Goal: Book appointment/travel/reservation

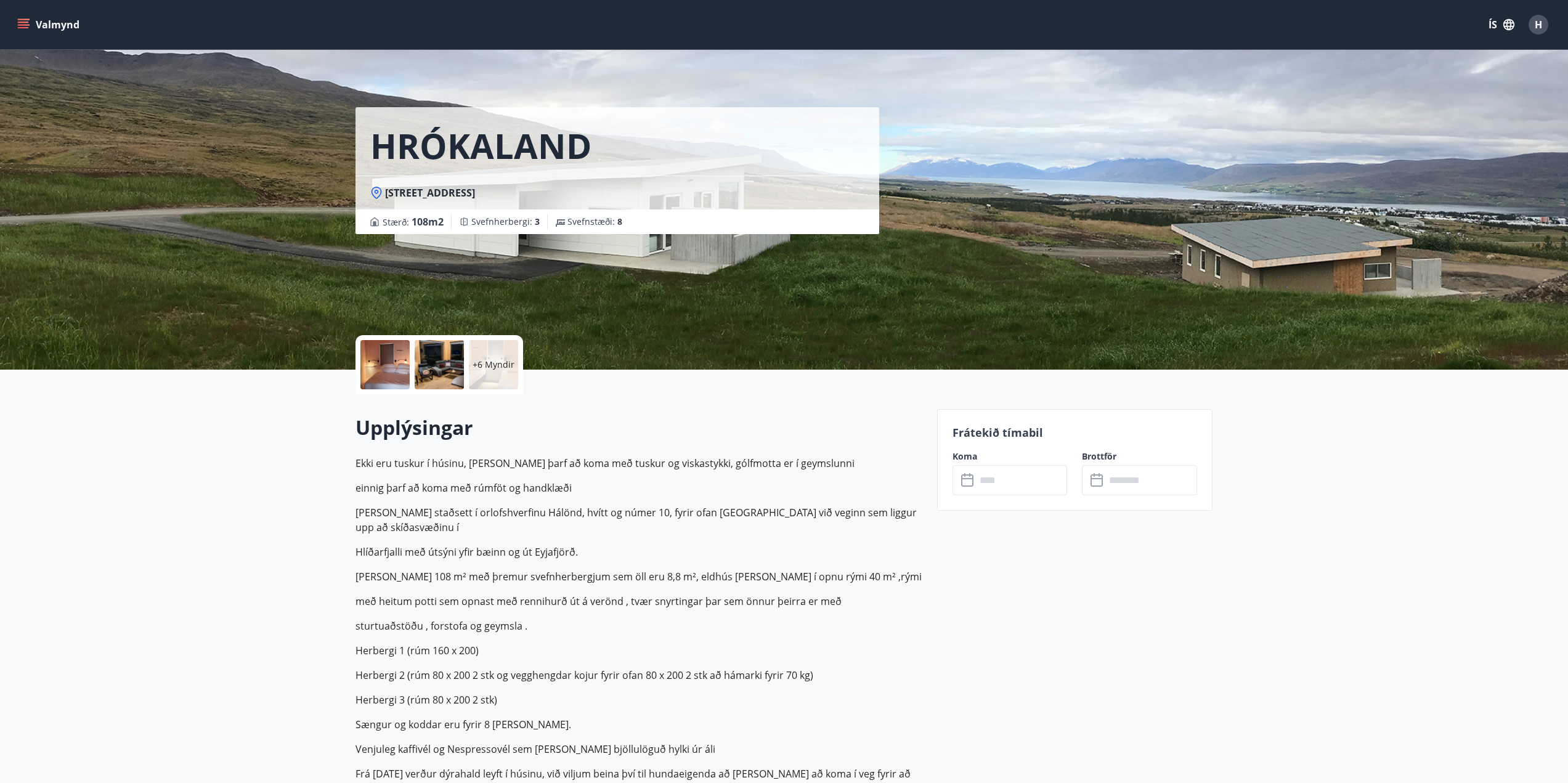
click at [27, 16] on button "Valmynd" at bounding box center [50, 24] width 70 height 22
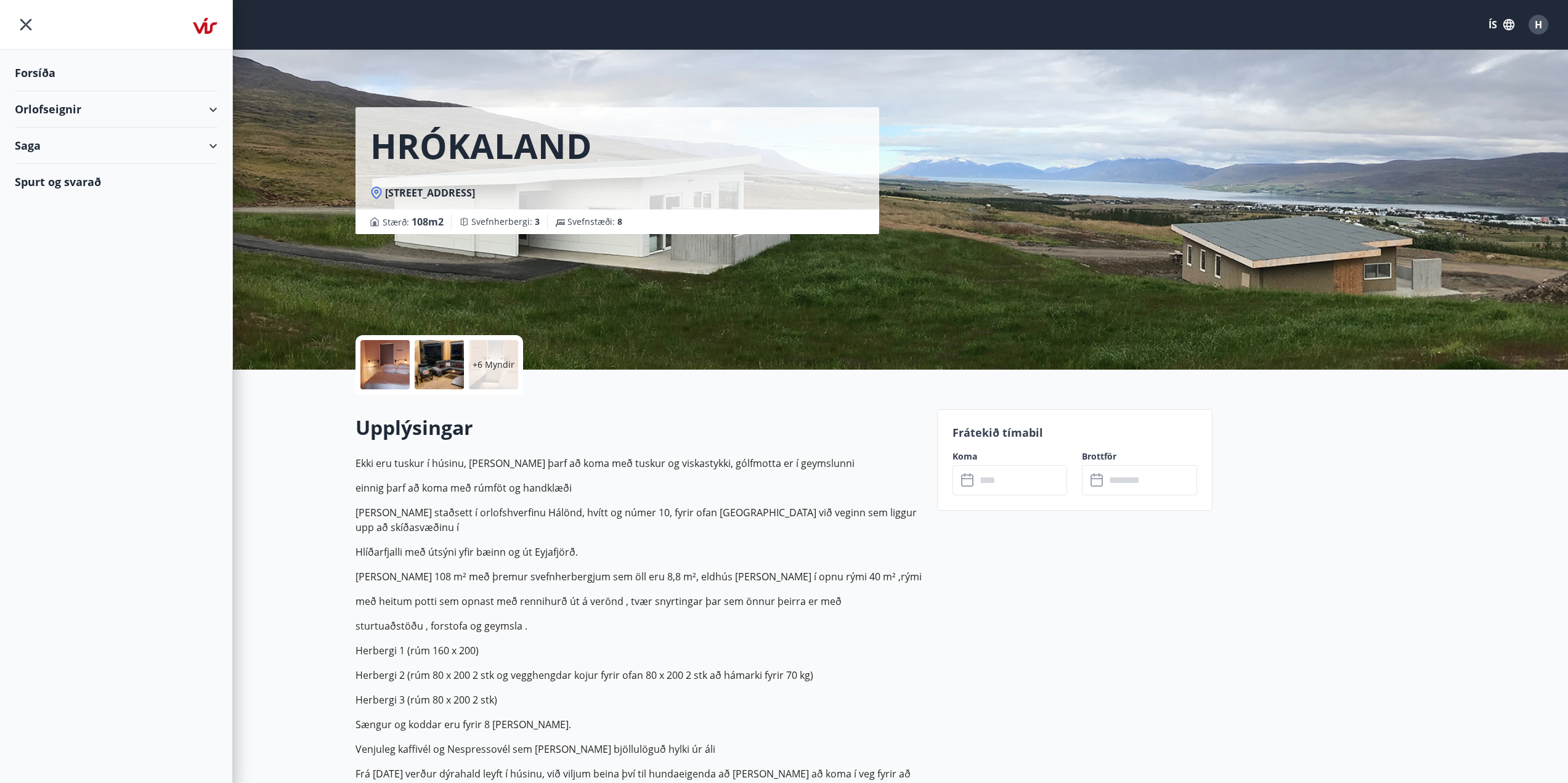
click at [66, 75] on div "Forsíða" at bounding box center [116, 72] width 203 height 36
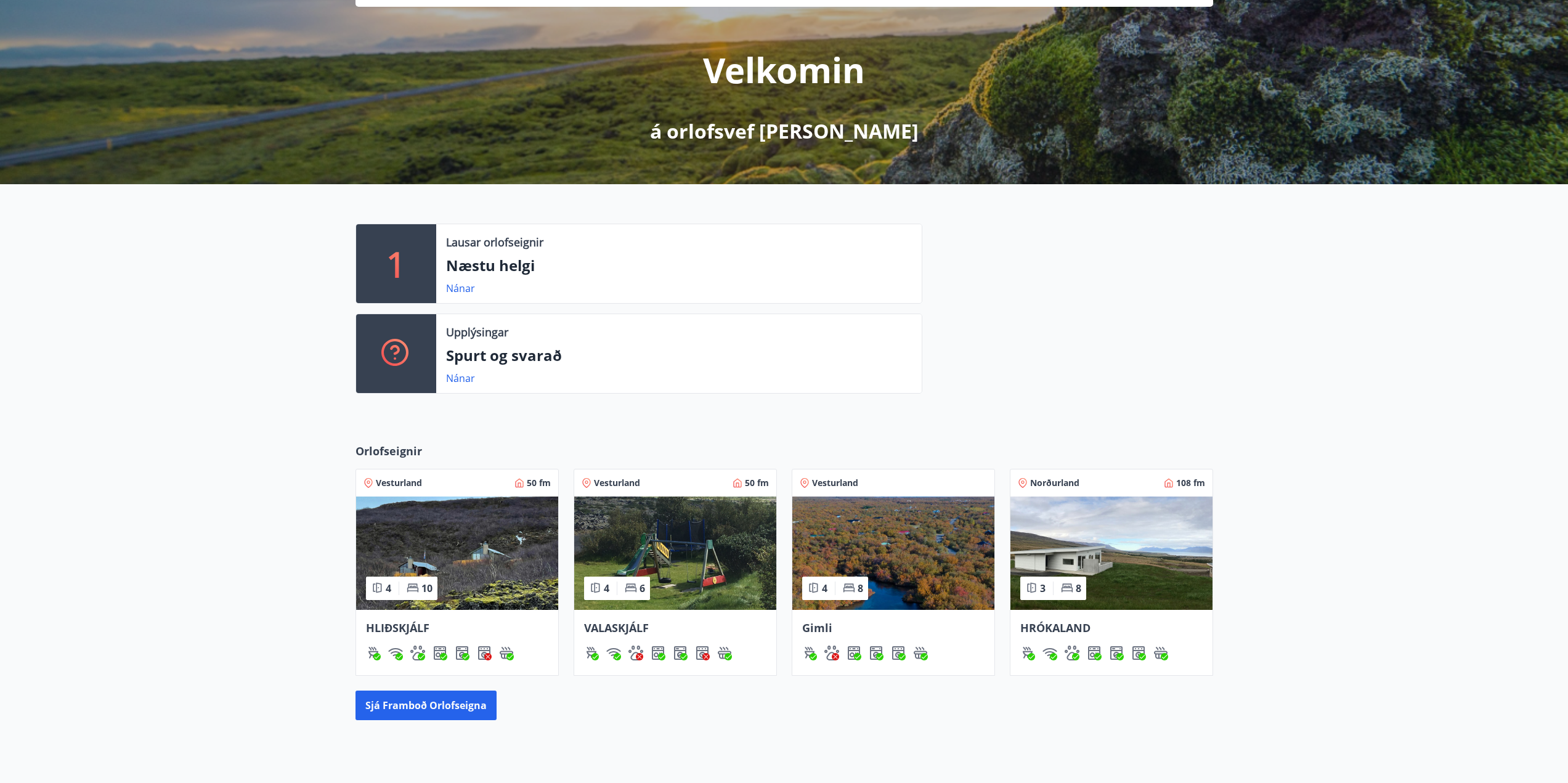
scroll to position [185, 0]
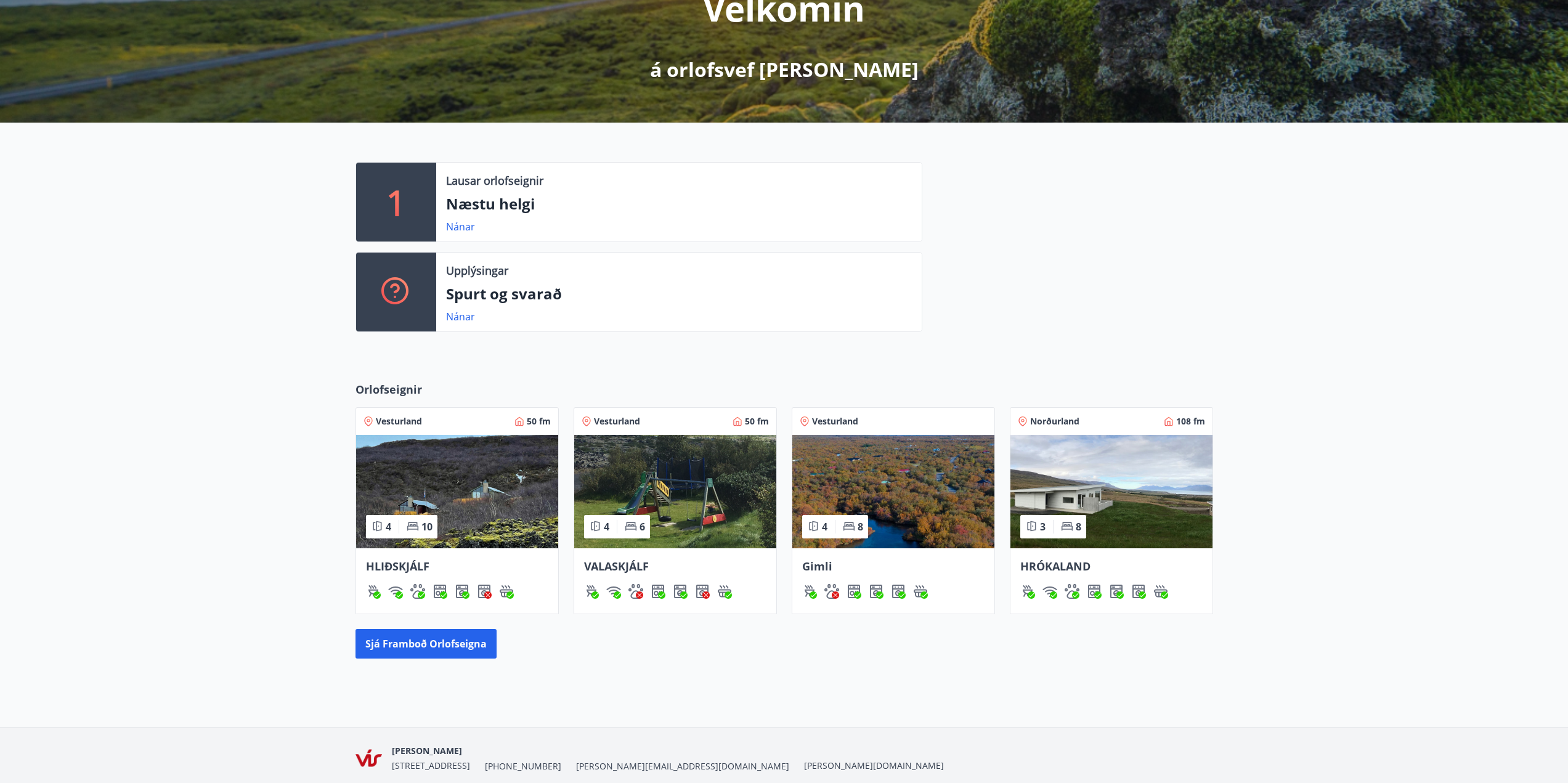
click at [616, 560] on span "VALASKJÁLF" at bounding box center [616, 566] width 65 height 15
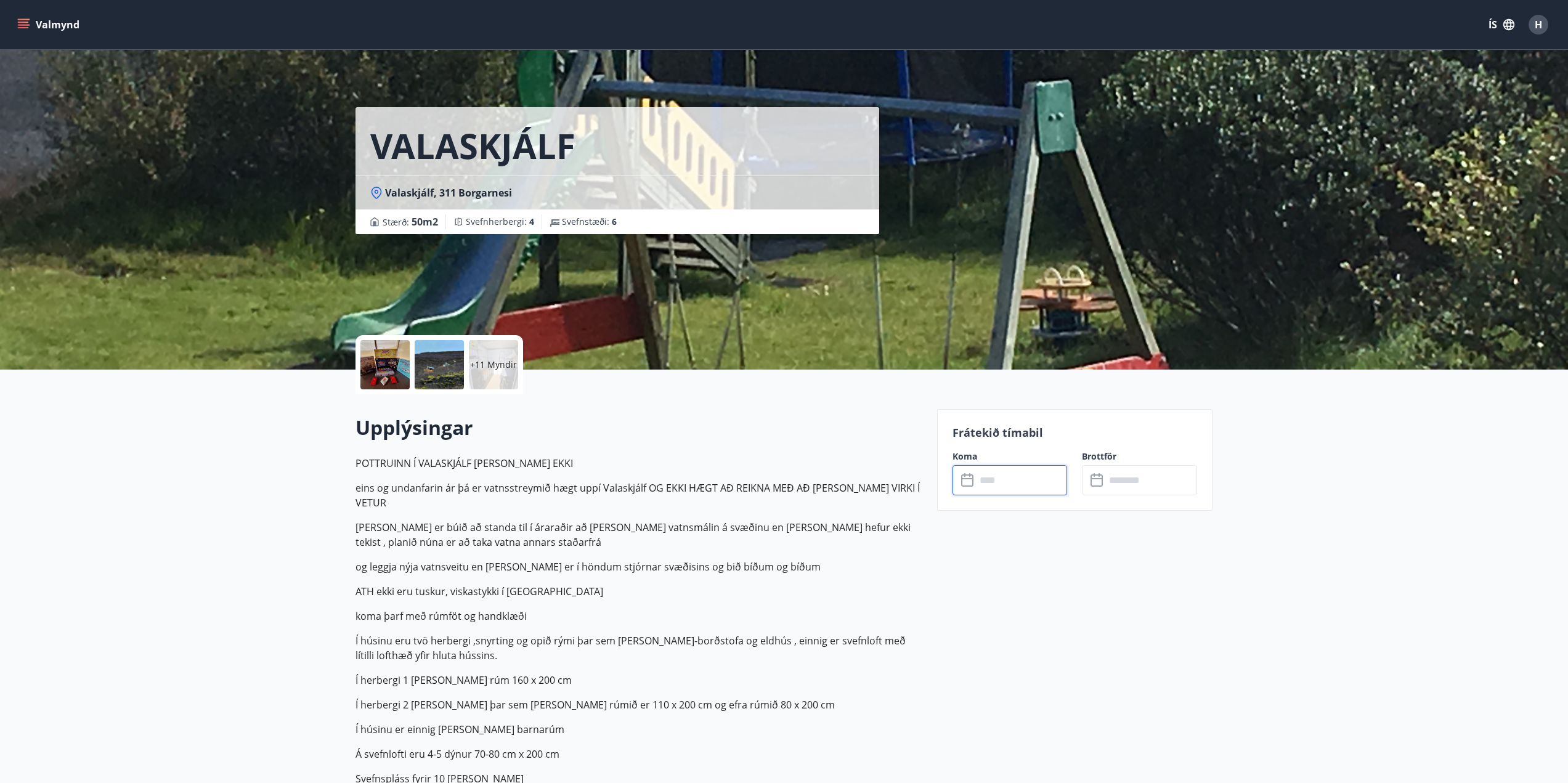
click at [1000, 484] on input "text" at bounding box center [1022, 480] width 92 height 30
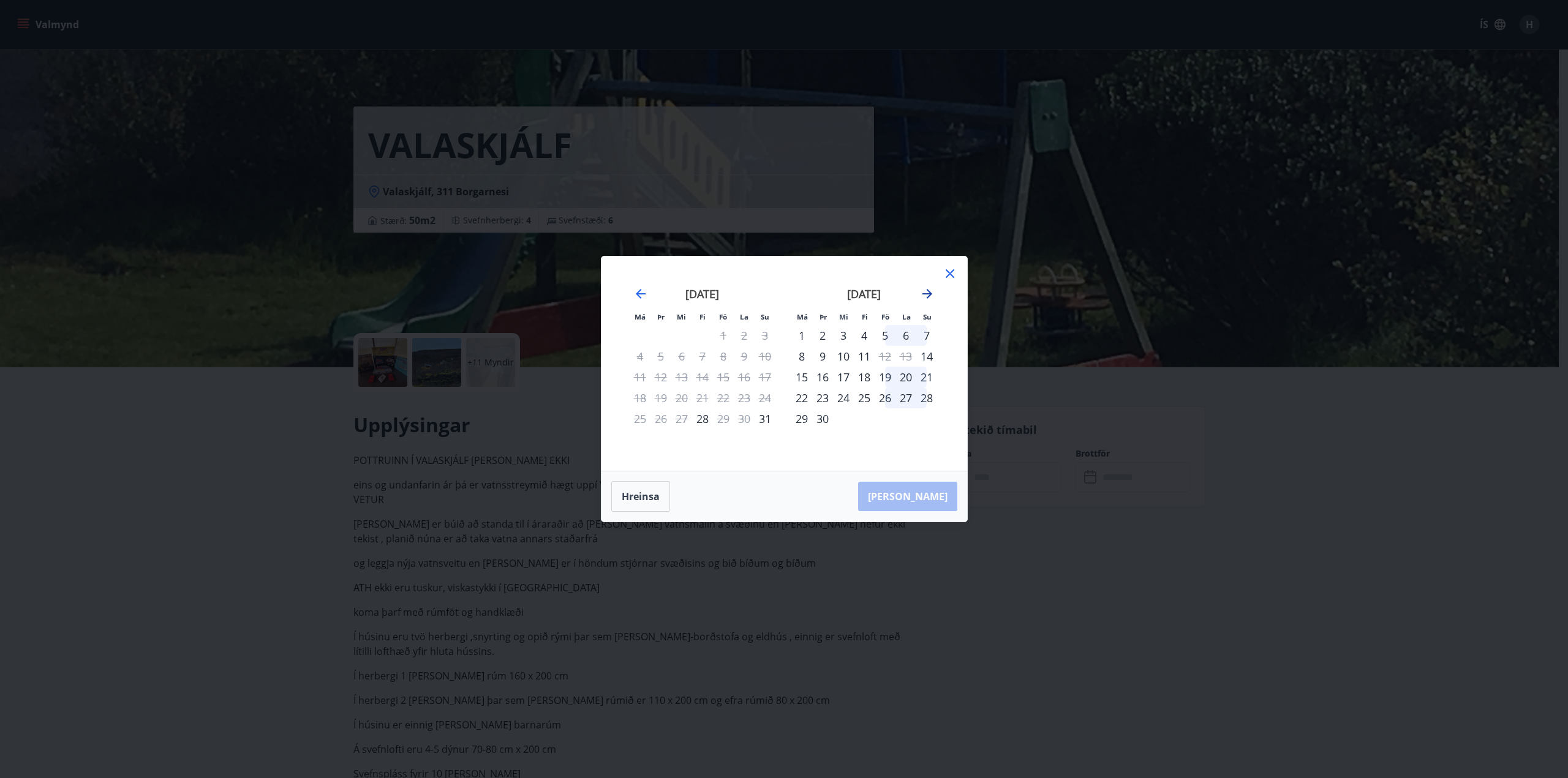
click at [924, 293] on icon "Move forward to switch to the next month." at bounding box center [927, 294] width 10 height 10
click at [926, 295] on icon "Move forward to switch to the next month." at bounding box center [927, 293] width 15 height 15
click at [637, 295] on icon "Move backward to switch to the previous month." at bounding box center [641, 294] width 10 height 10
click at [639, 295] on icon "Move backward to switch to the previous month." at bounding box center [641, 294] width 10 height 10
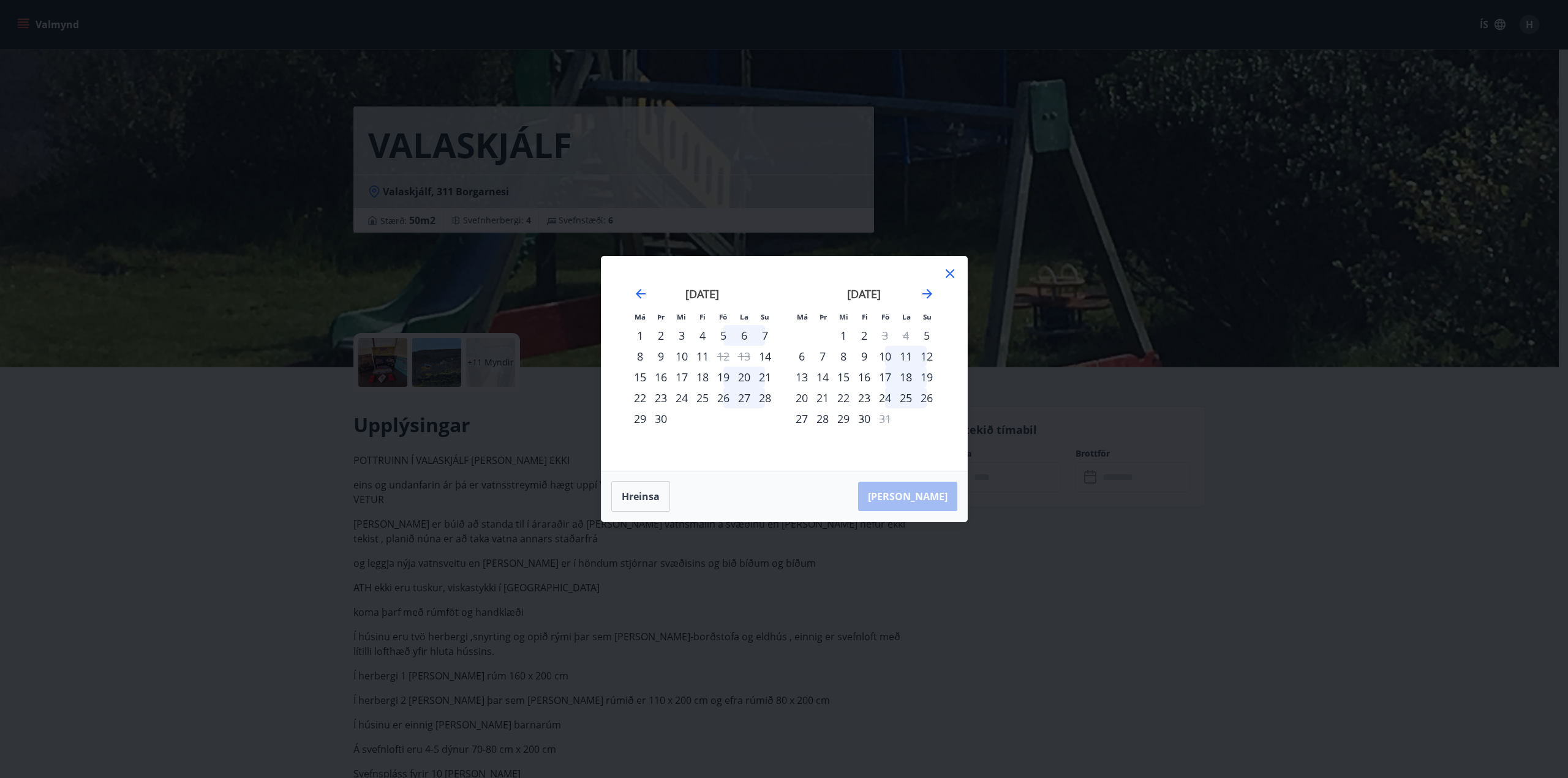
click at [864, 333] on div "2" at bounding box center [864, 335] width 21 height 21
click at [890, 336] on div "3" at bounding box center [885, 335] width 21 height 21
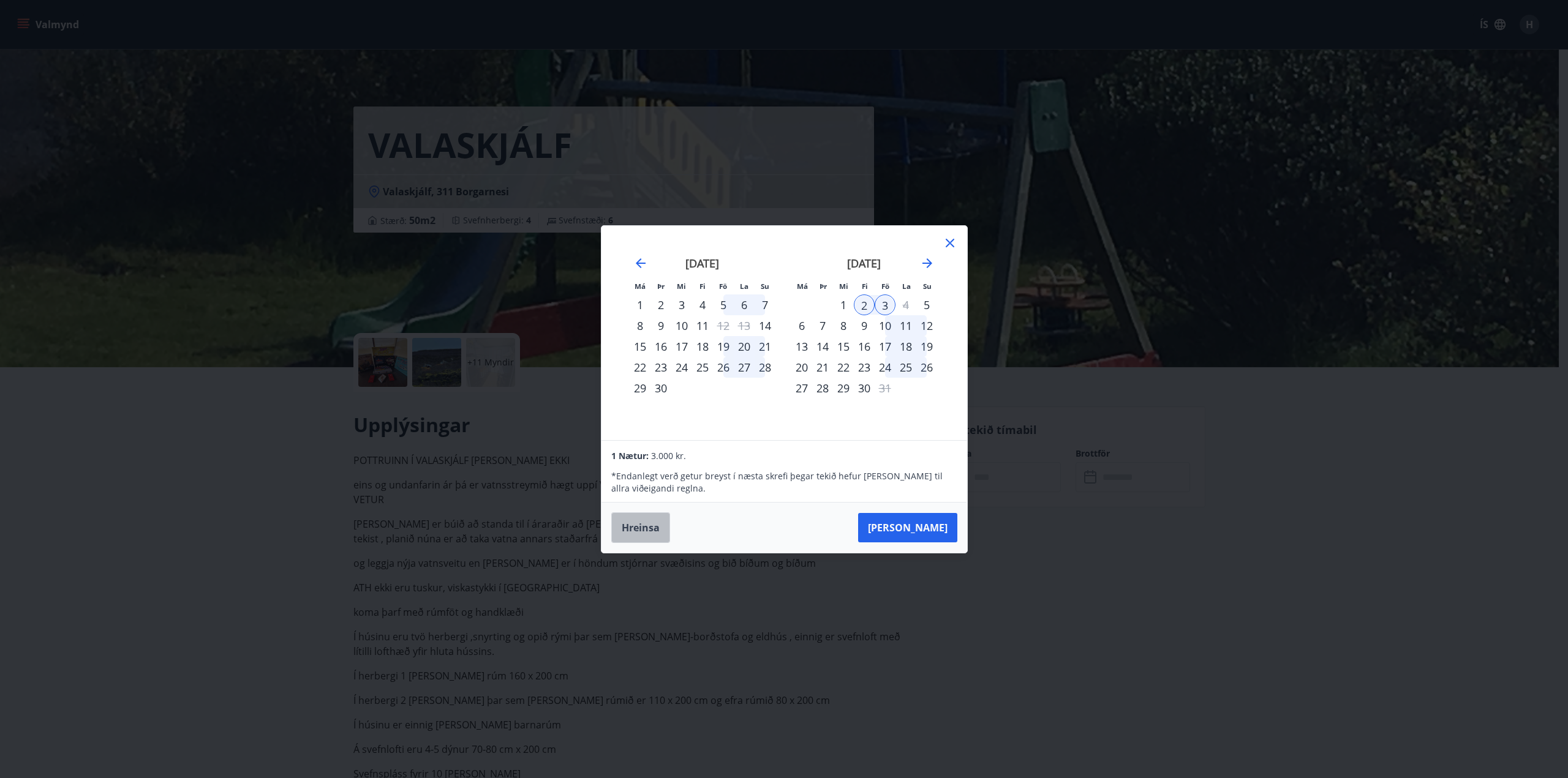
click at [643, 533] on button "Hreinsa" at bounding box center [640, 527] width 59 height 30
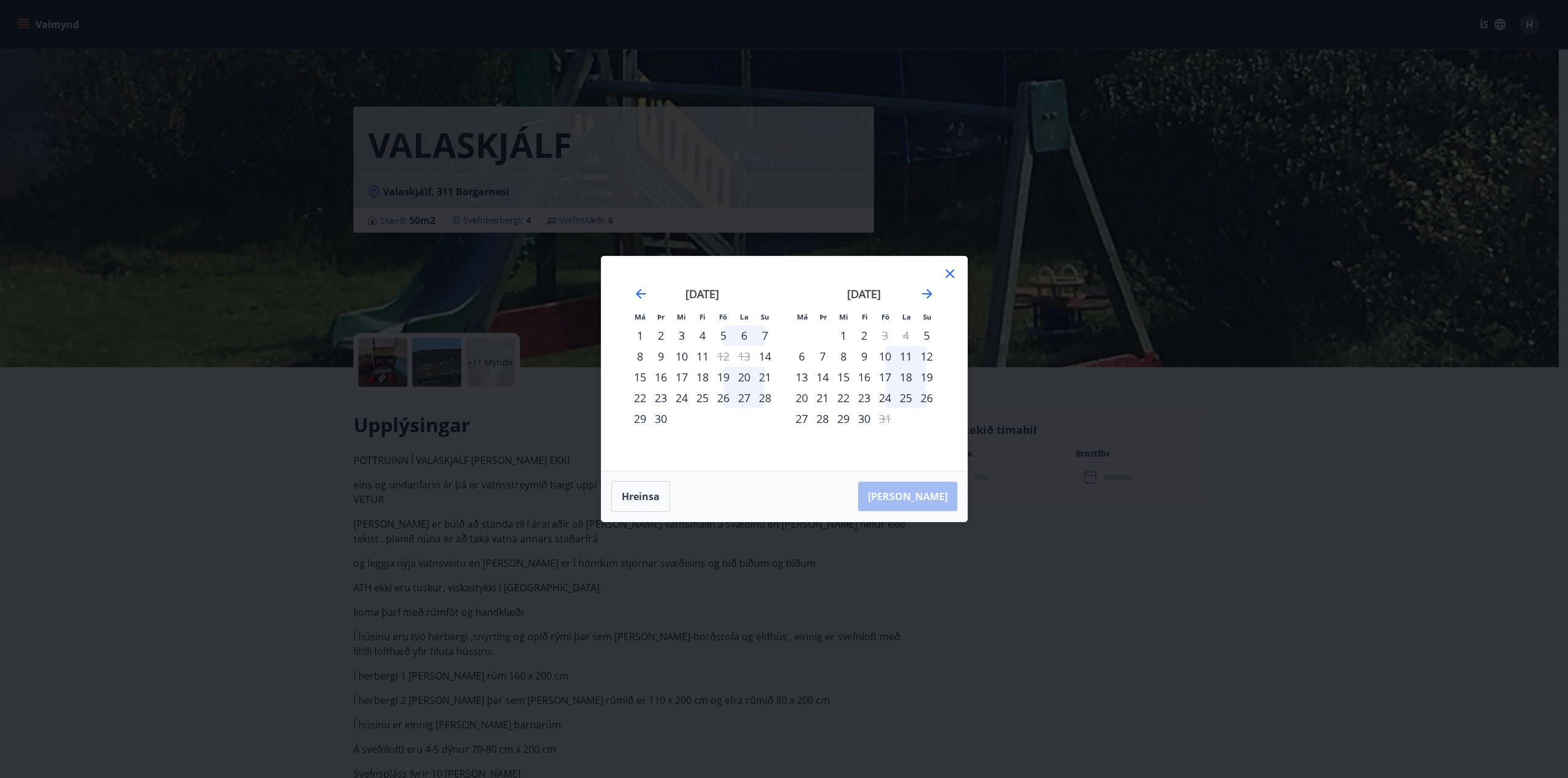
click at [953, 277] on icon at bounding box center [950, 273] width 15 height 15
